Goal: Information Seeking & Learning: Find specific fact

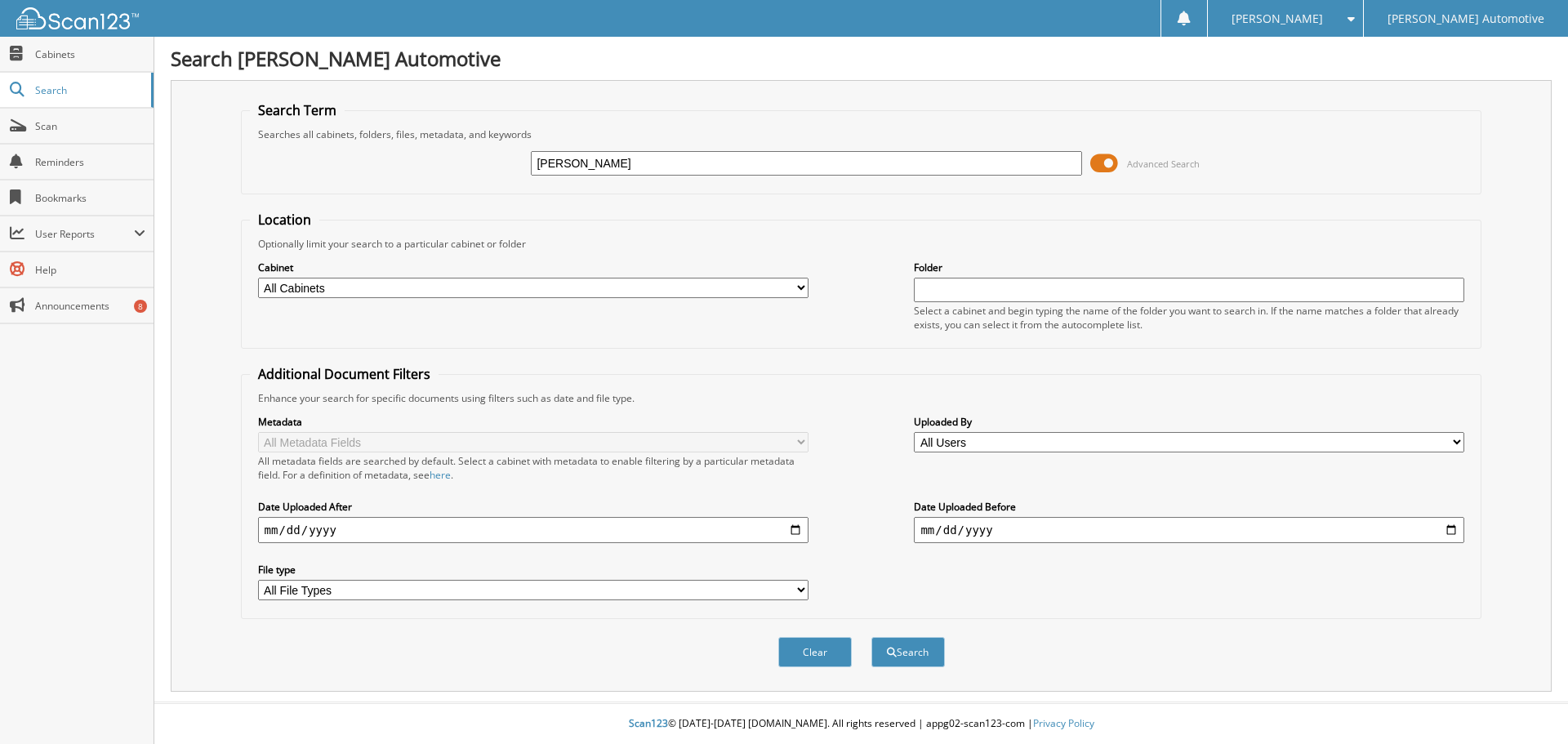
type input "[PERSON_NAME]"
click at [871, 637] on button "Search" at bounding box center [908, 652] width 73 height 30
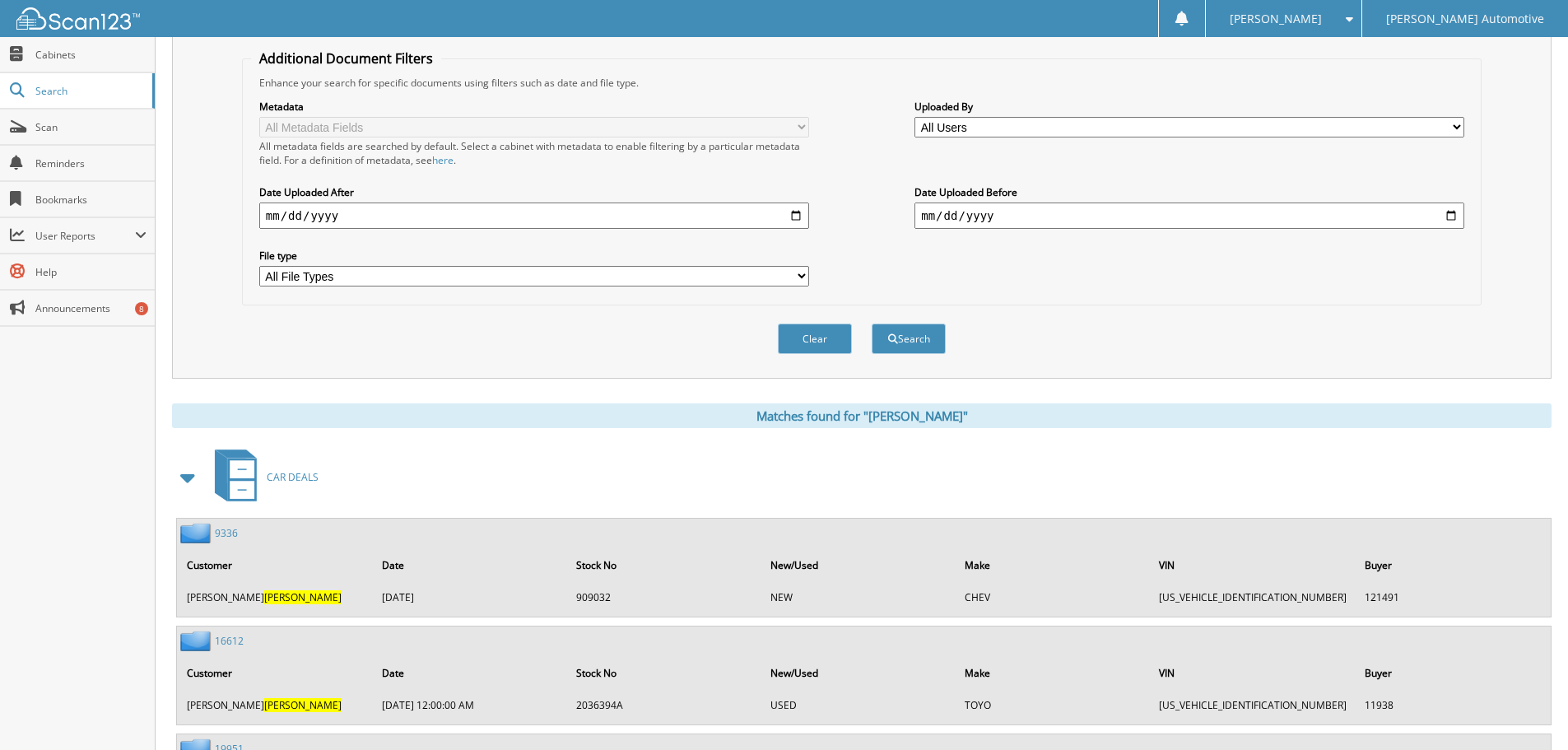
scroll to position [80, 0]
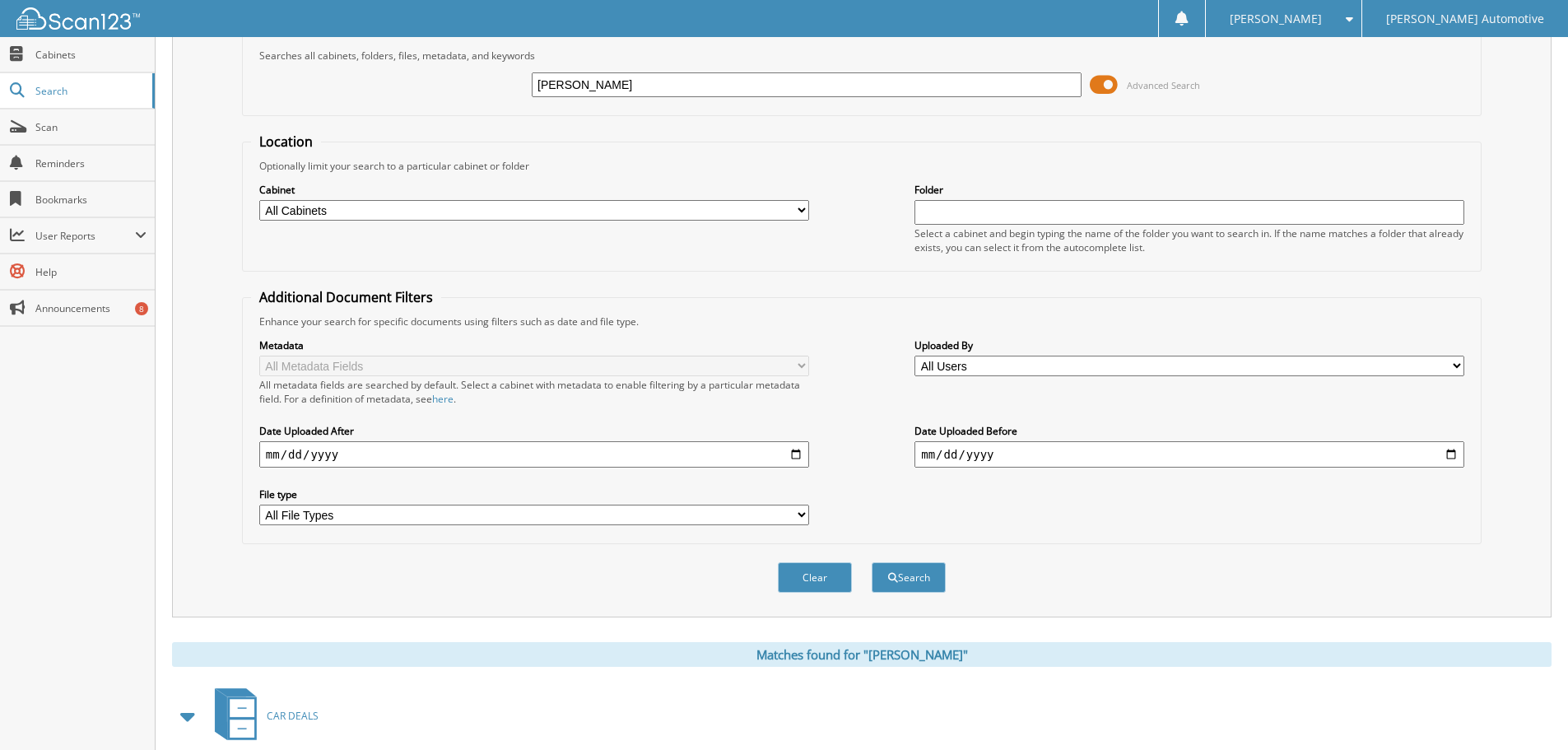
drag, startPoint x: 611, startPoint y: 87, endPoint x: 448, endPoint y: 100, distance: 163.5
click at [451, 100] on div "ARVISO Advanced Search" at bounding box center [862, 85] width 1222 height 45
type input "1001759"
click at [872, 562] on button "Search" at bounding box center [908, 577] width 74 height 31
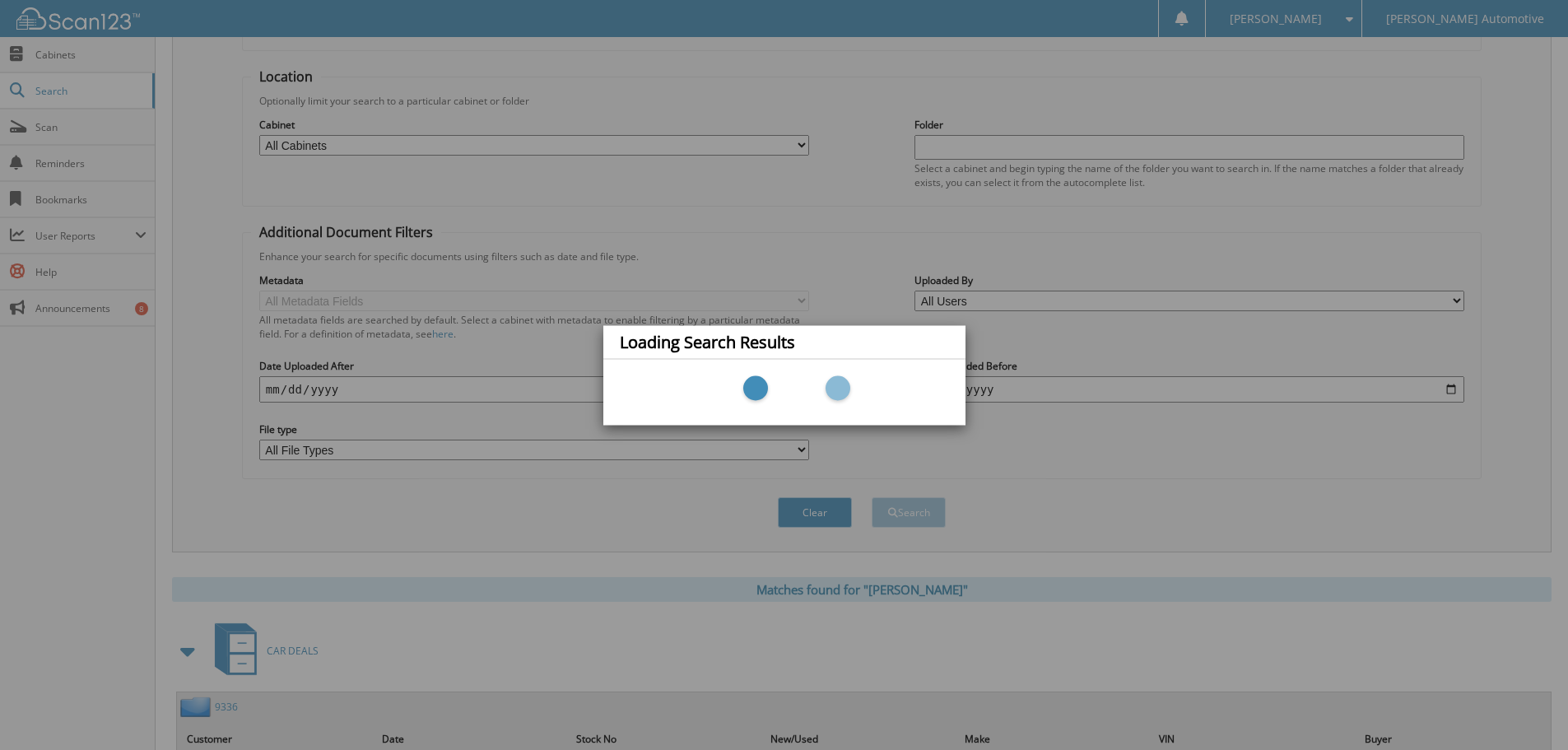
scroll to position [231, 0]
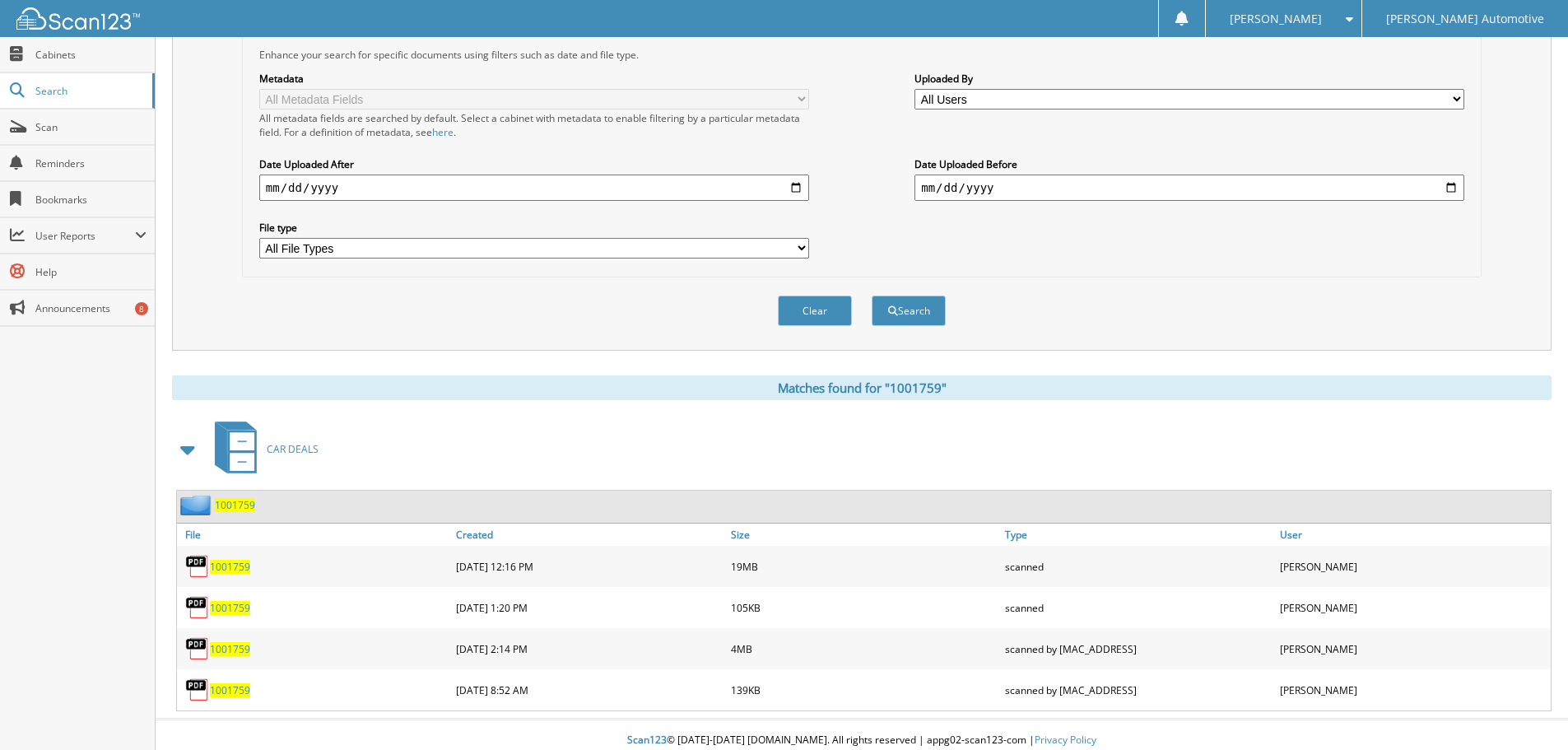
scroll to position [358, 0]
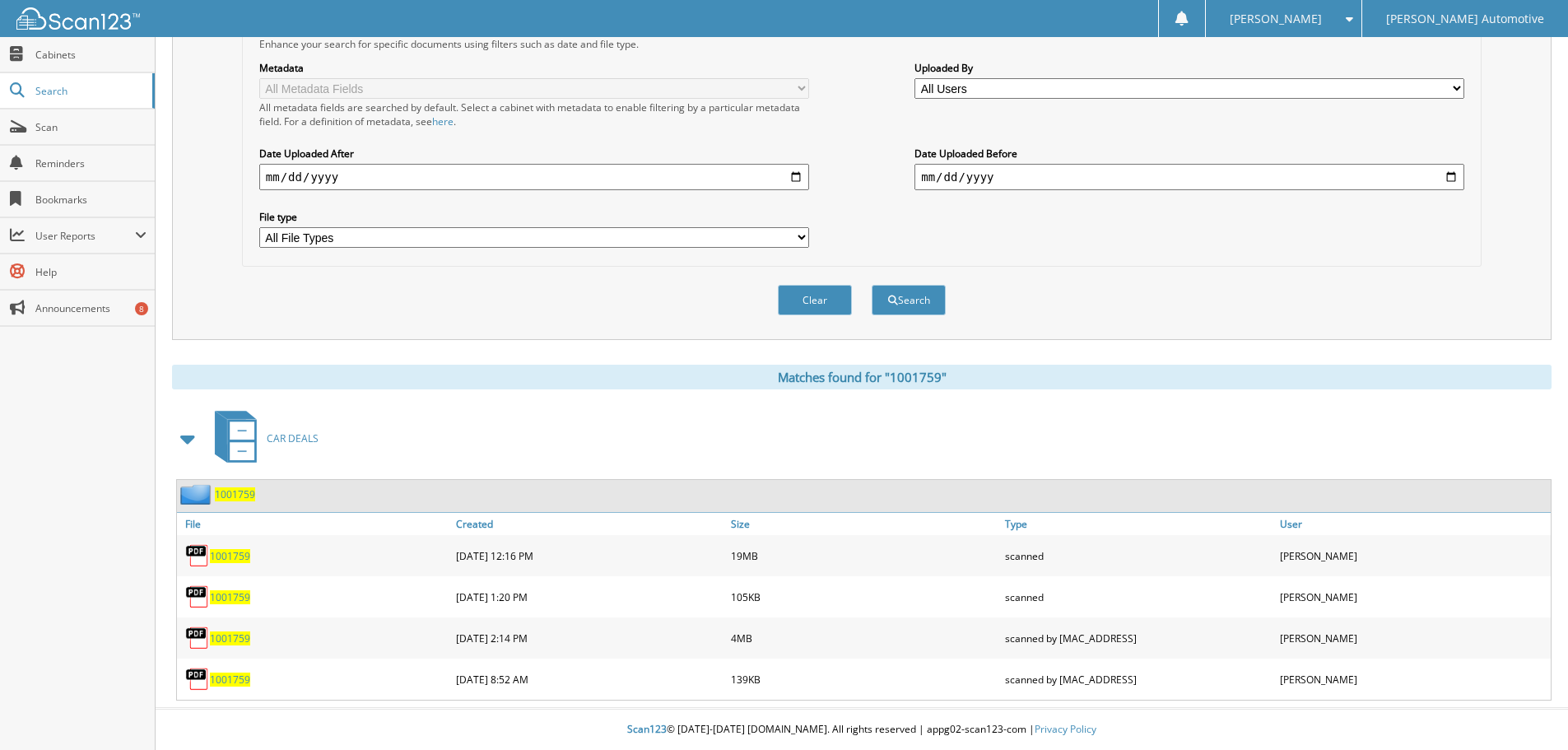
click at [222, 550] on span "1001759" at bounding box center [230, 556] width 41 height 14
